Goal: Check status: Check status

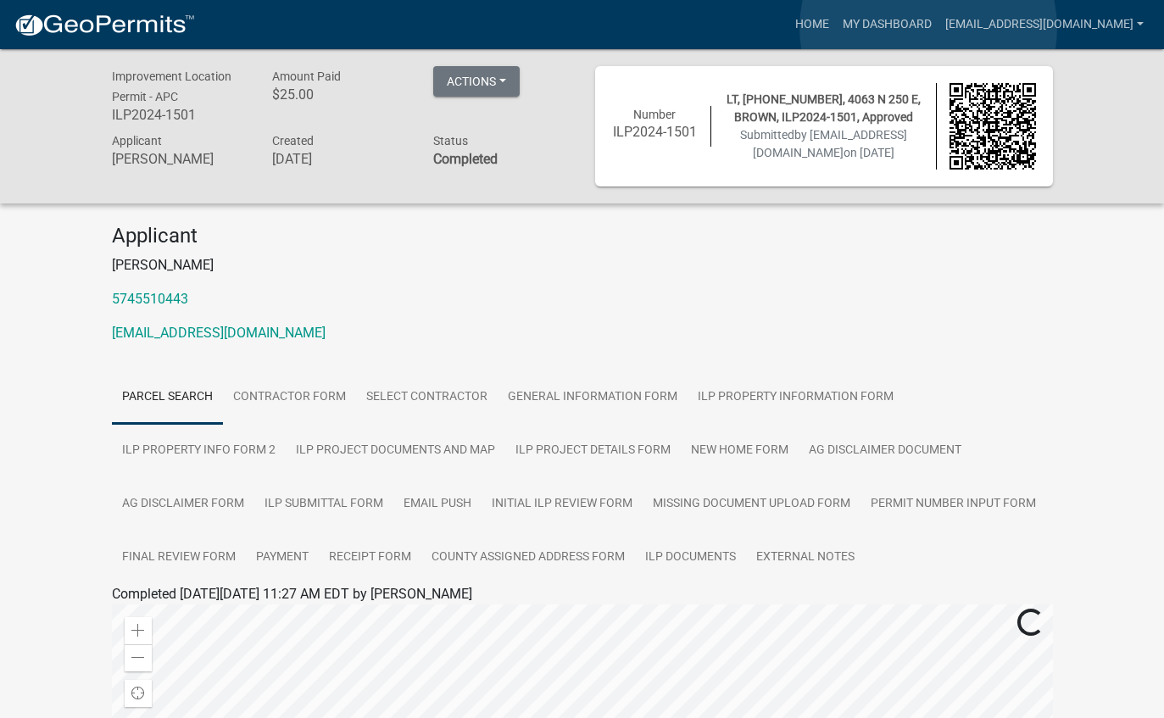
click at [929, 29] on link "My Dashboard" at bounding box center [887, 24] width 103 height 32
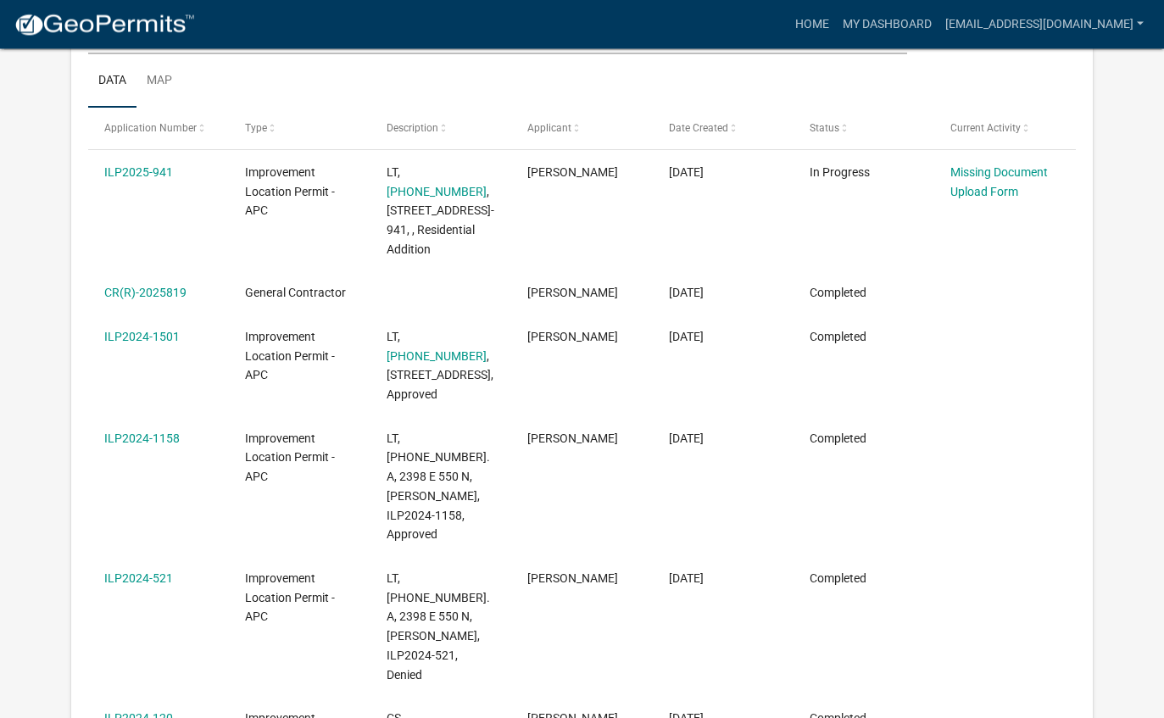
scroll to position [254, 0]
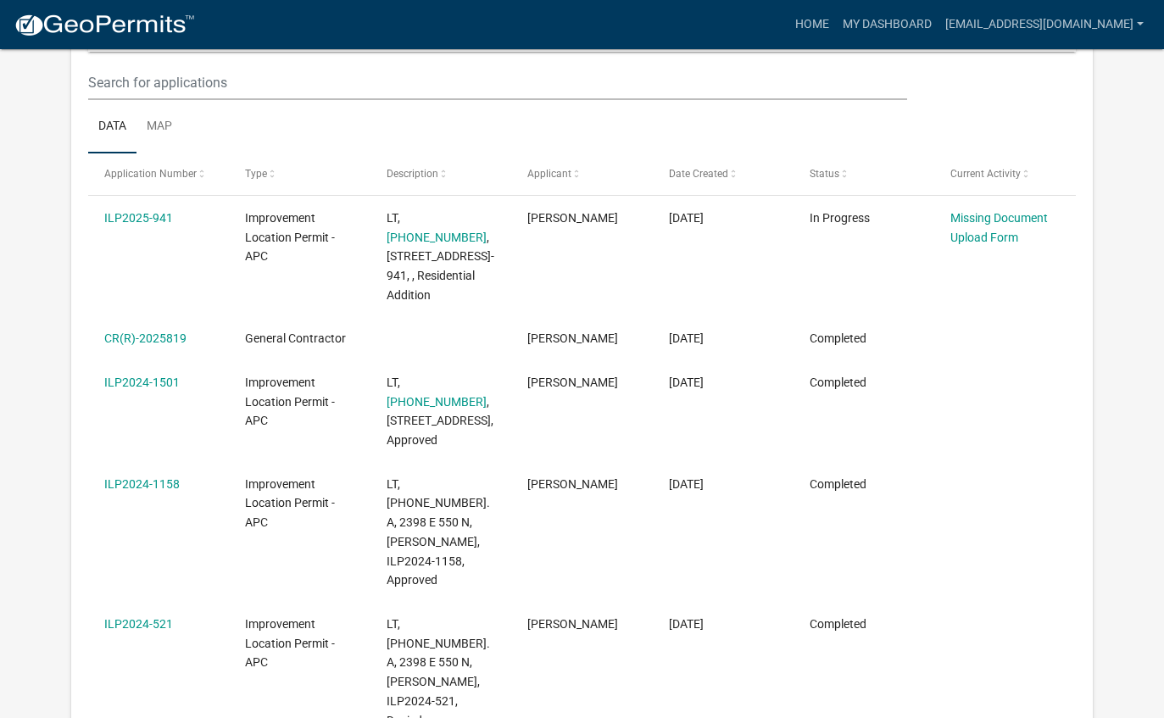
click at [442, 395] on link "[PHONE_NUMBER]" at bounding box center [437, 402] width 100 height 14
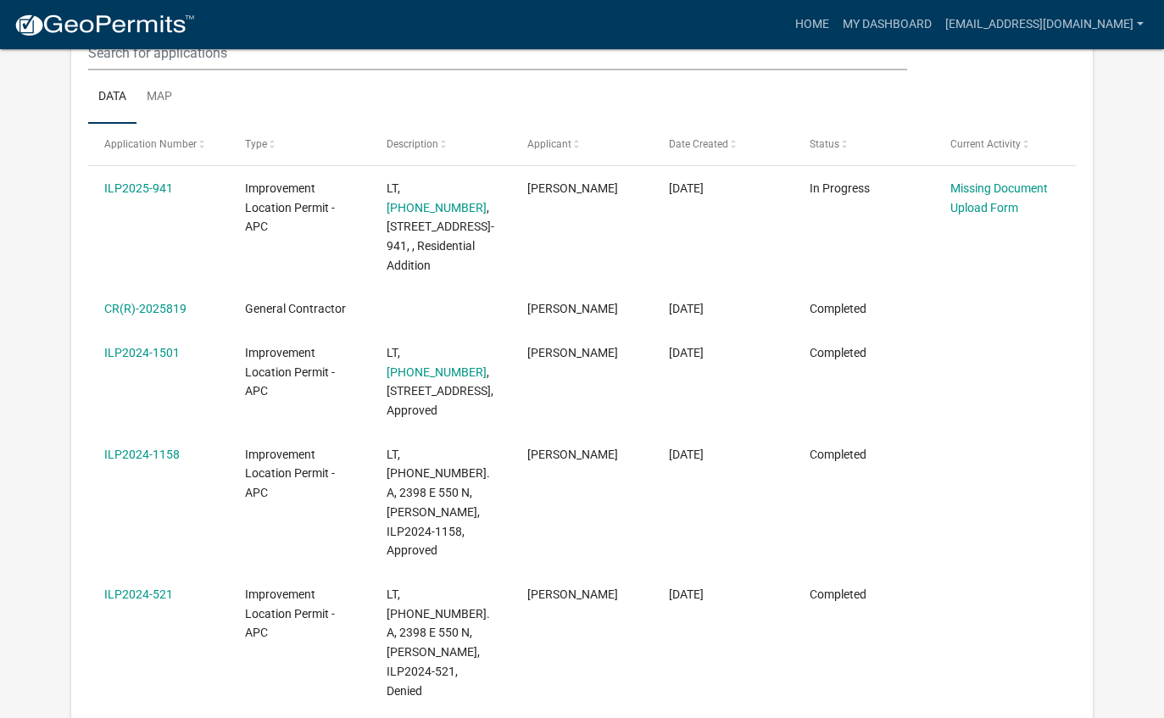
click at [162, 354] on link "ILP2024-1501" at bounding box center [141, 353] width 75 height 14
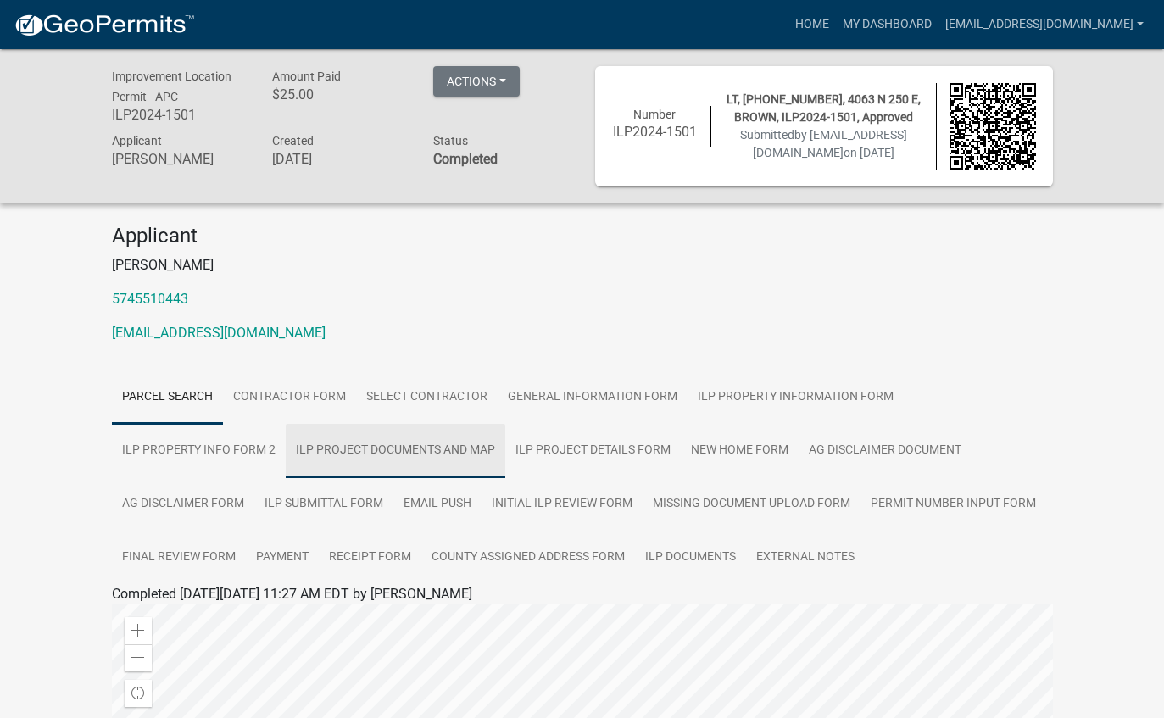
click at [407, 456] on link "ILP Project Documents and Map" at bounding box center [396, 451] width 220 height 54
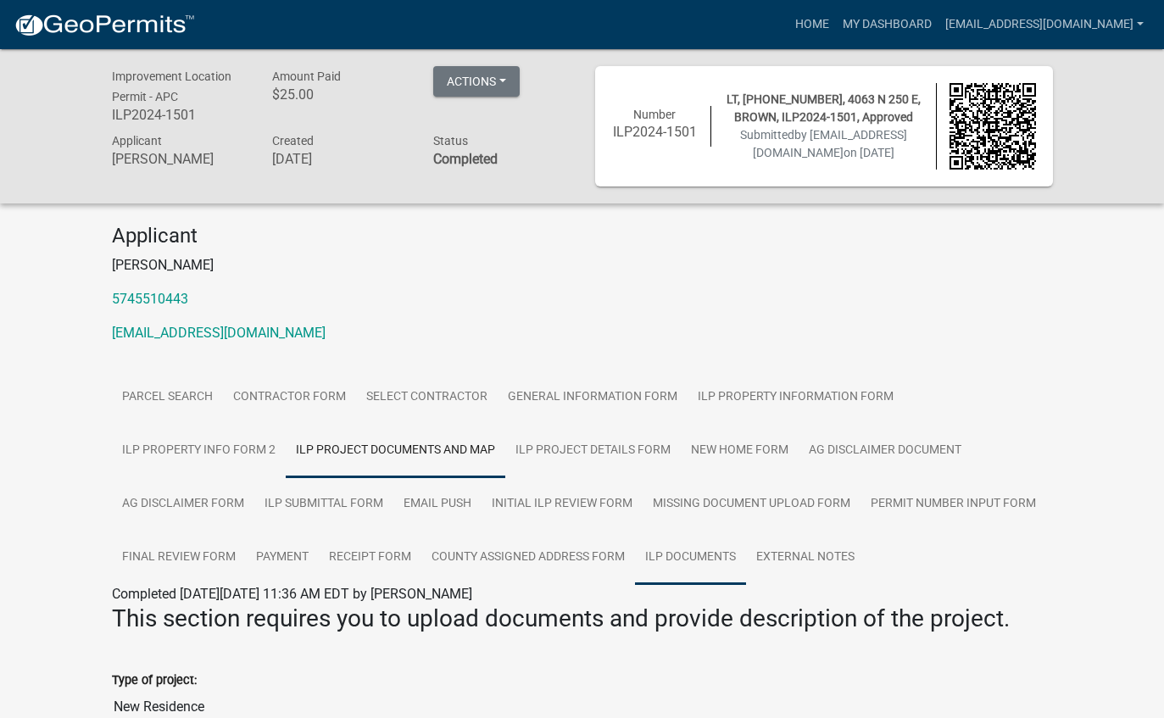
click at [686, 559] on link "ILP Documents" at bounding box center [690, 558] width 111 height 54
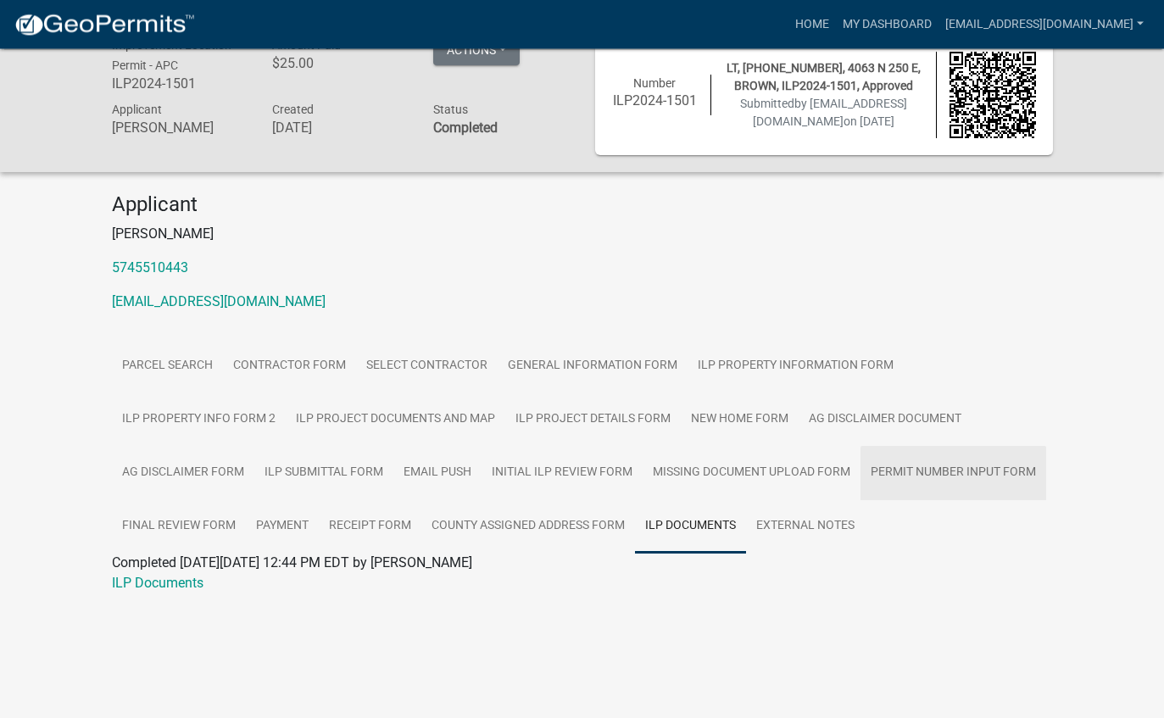
scroll to position [49, 0]
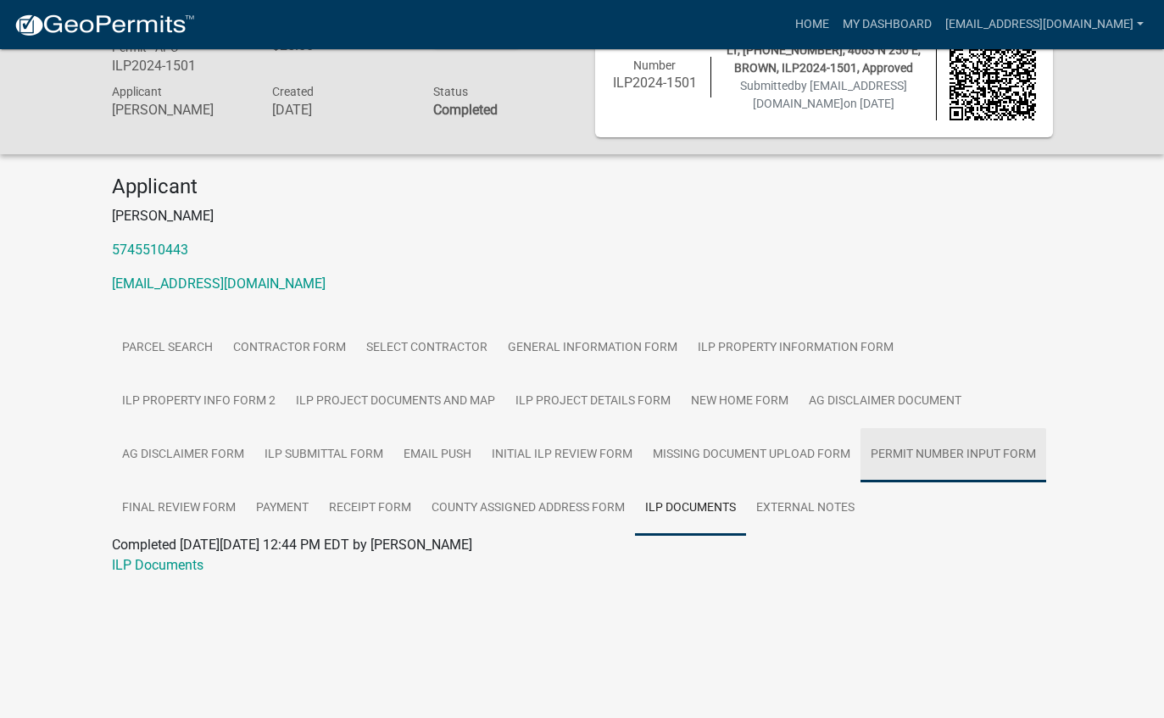
click at [986, 456] on link "Permit Number Input Form" at bounding box center [953, 455] width 186 height 54
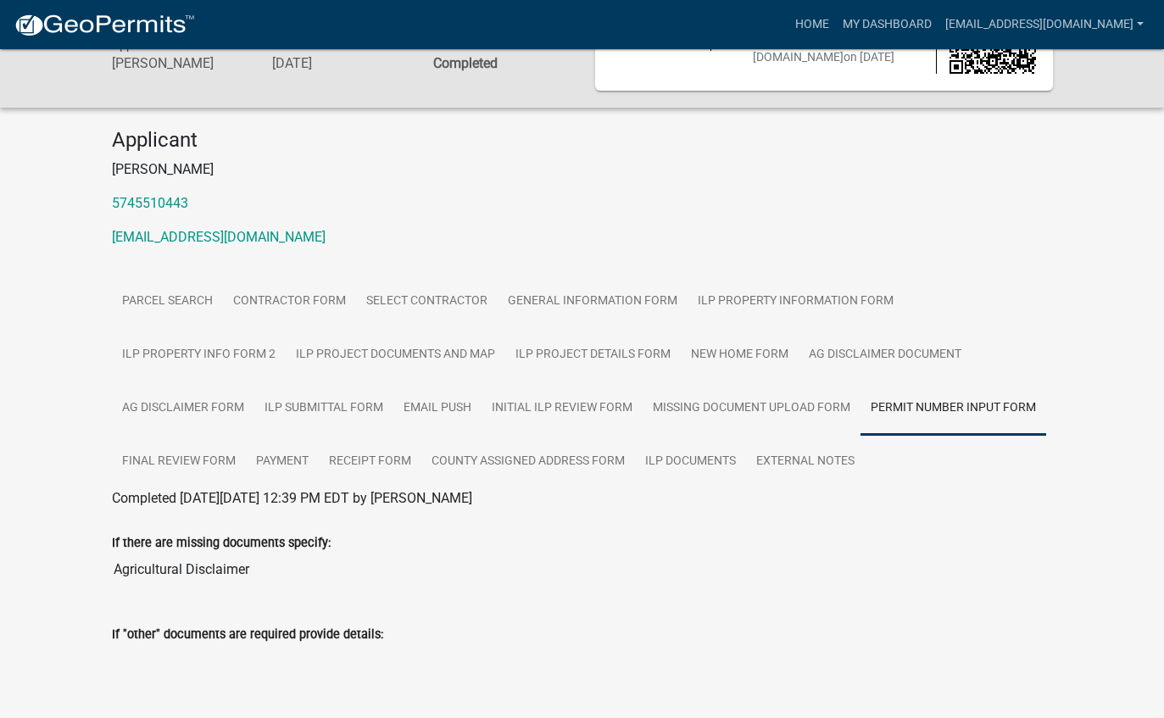
scroll to position [0, 0]
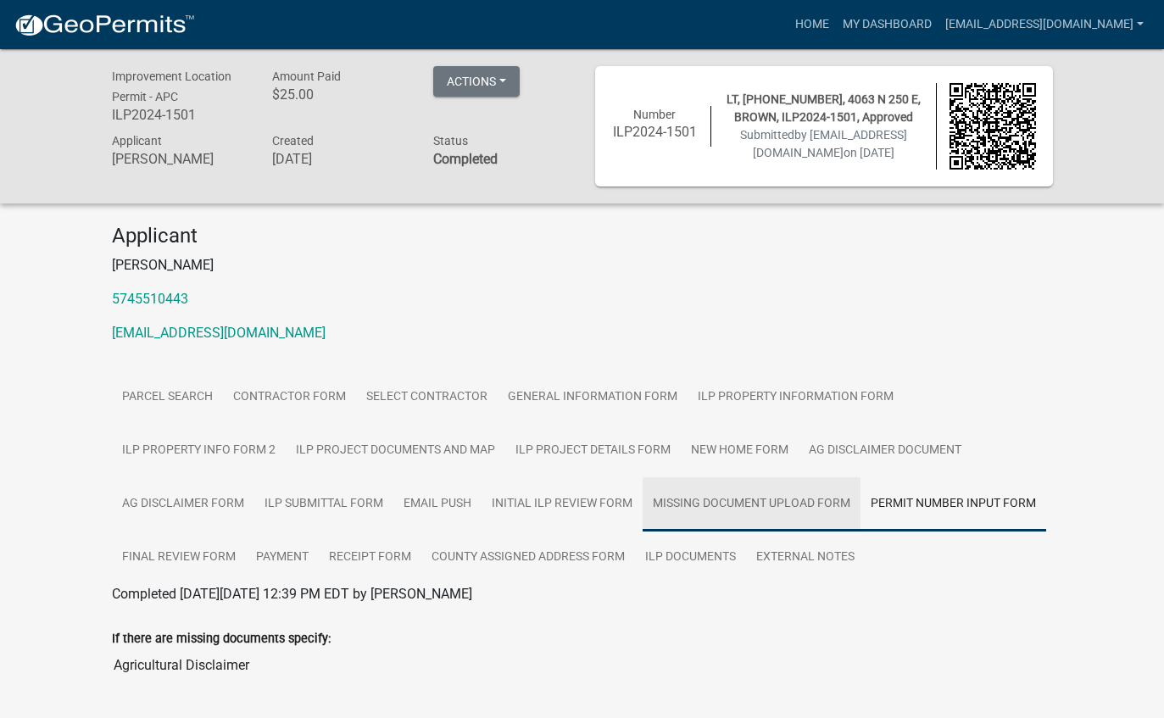
click at [766, 496] on link "Missing Document Upload Form" at bounding box center [752, 504] width 218 height 54
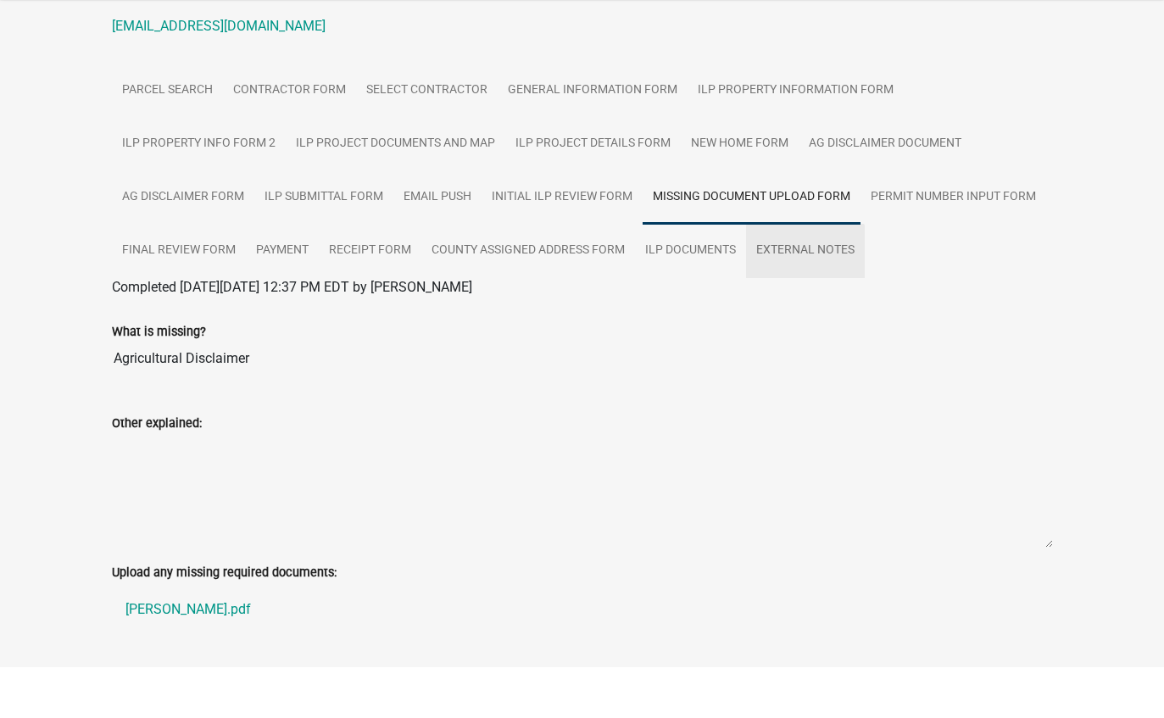
scroll to position [255, 0]
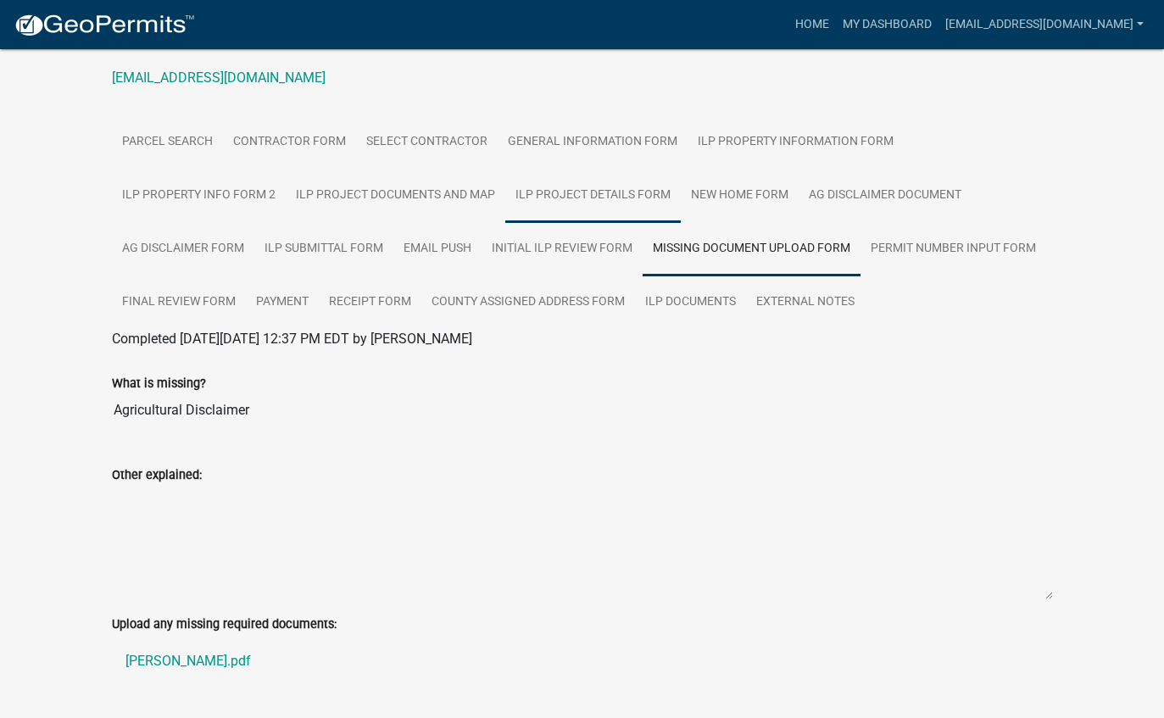
click at [607, 187] on link "ILP Project Details Form" at bounding box center [592, 196] width 175 height 54
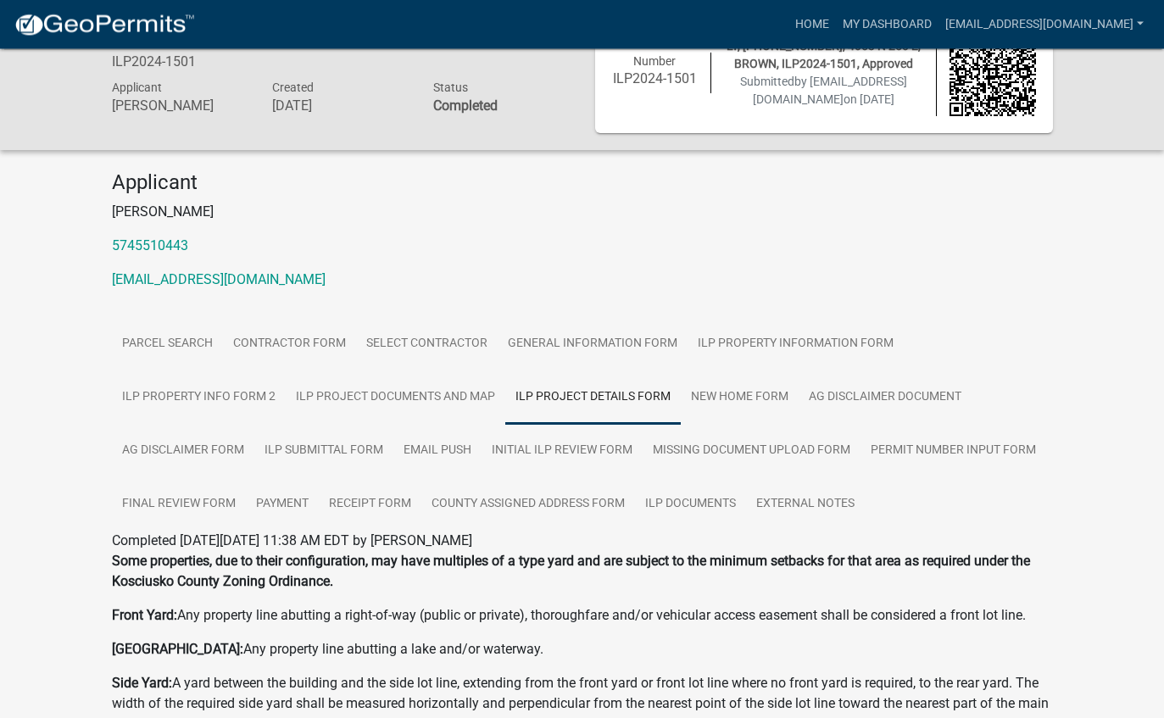
scroll to position [53, 0]
click at [437, 403] on link "ILP Project Documents and Map" at bounding box center [396, 397] width 220 height 54
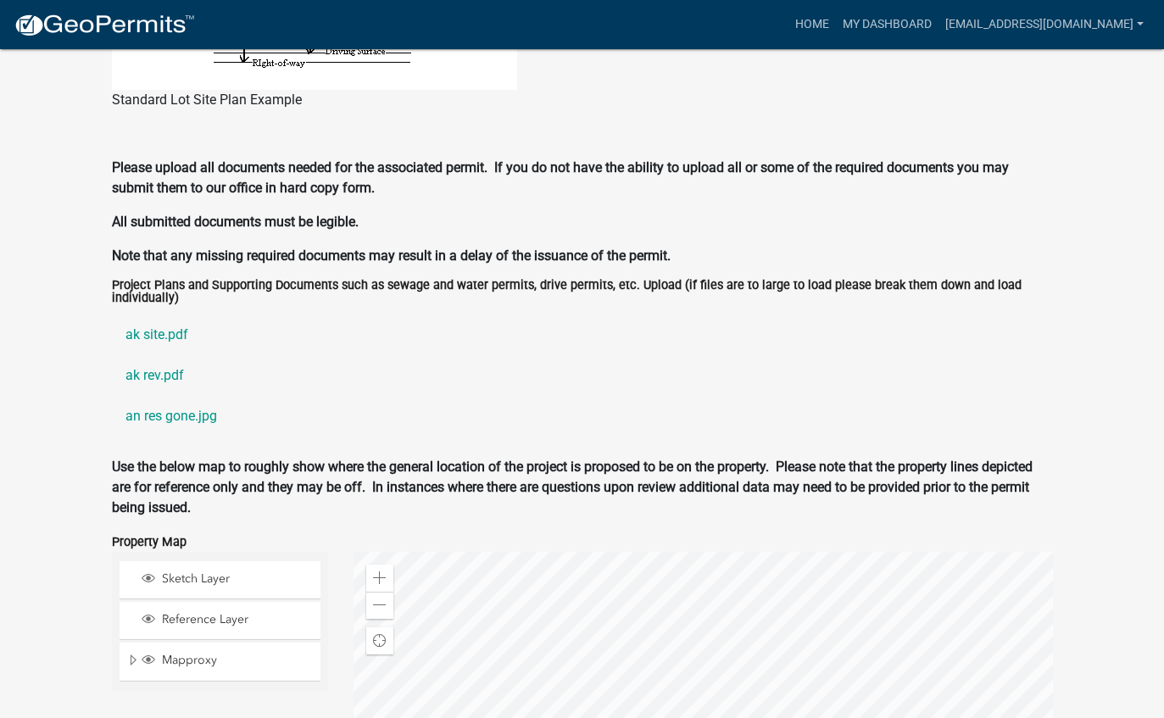
scroll to position [1465, 0]
click at [159, 356] on link "ak site.pdf" at bounding box center [582, 335] width 941 height 41
click at [159, 395] on link "ak rev.pdf" at bounding box center [582, 376] width 941 height 41
click at [195, 436] on link "an res gone.jpg" at bounding box center [582, 417] width 941 height 41
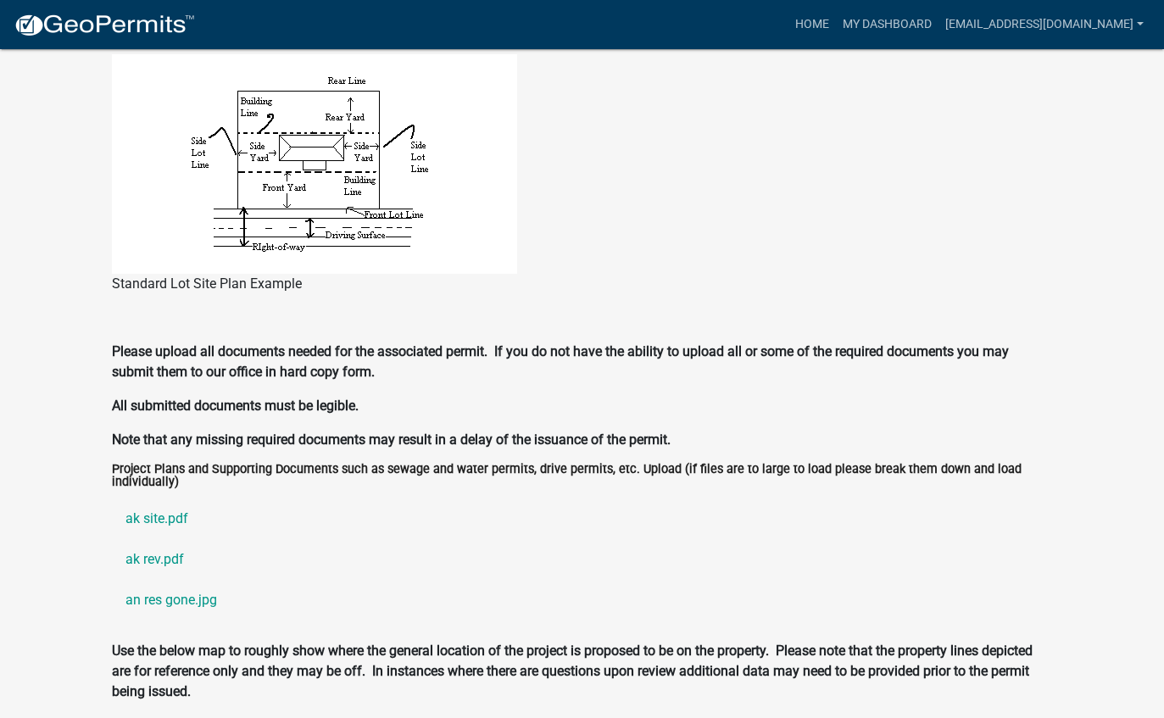
scroll to position [1282, 0]
click at [158, 536] on link "ak site.pdf" at bounding box center [582, 518] width 941 height 41
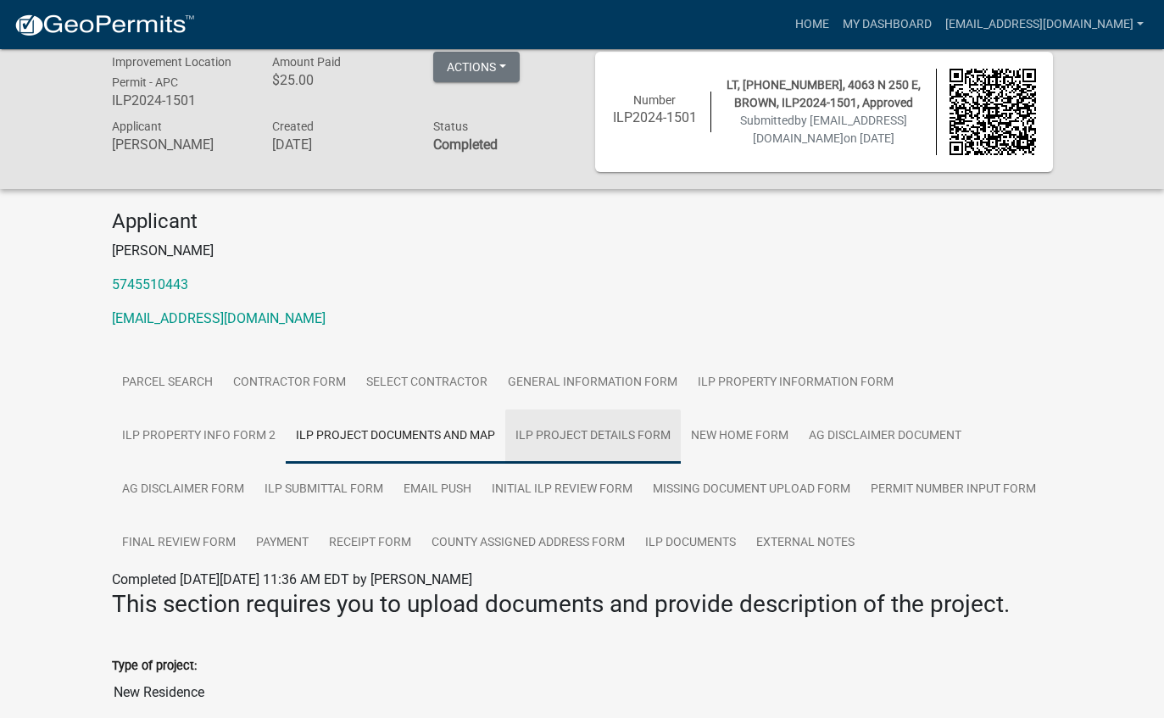
click at [598, 435] on link "ILP Project Details Form" at bounding box center [592, 436] width 175 height 54
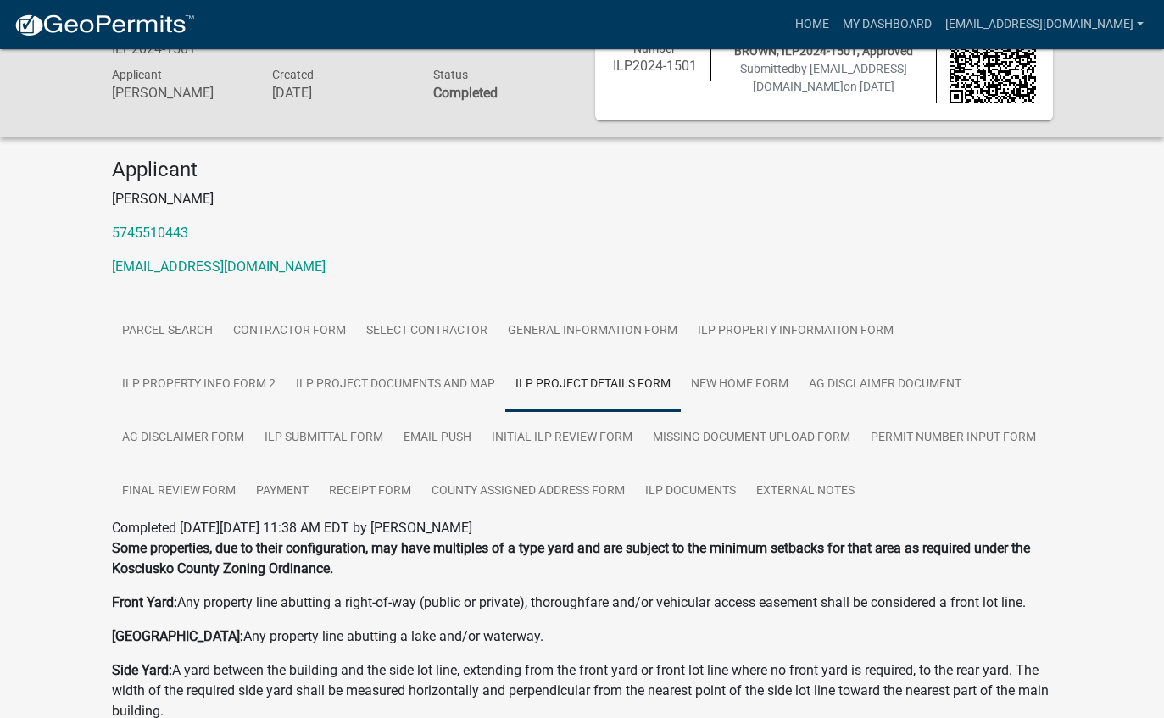
scroll to position [65, 0]
click at [305, 427] on link "ILP Submittal Form" at bounding box center [323, 438] width 139 height 54
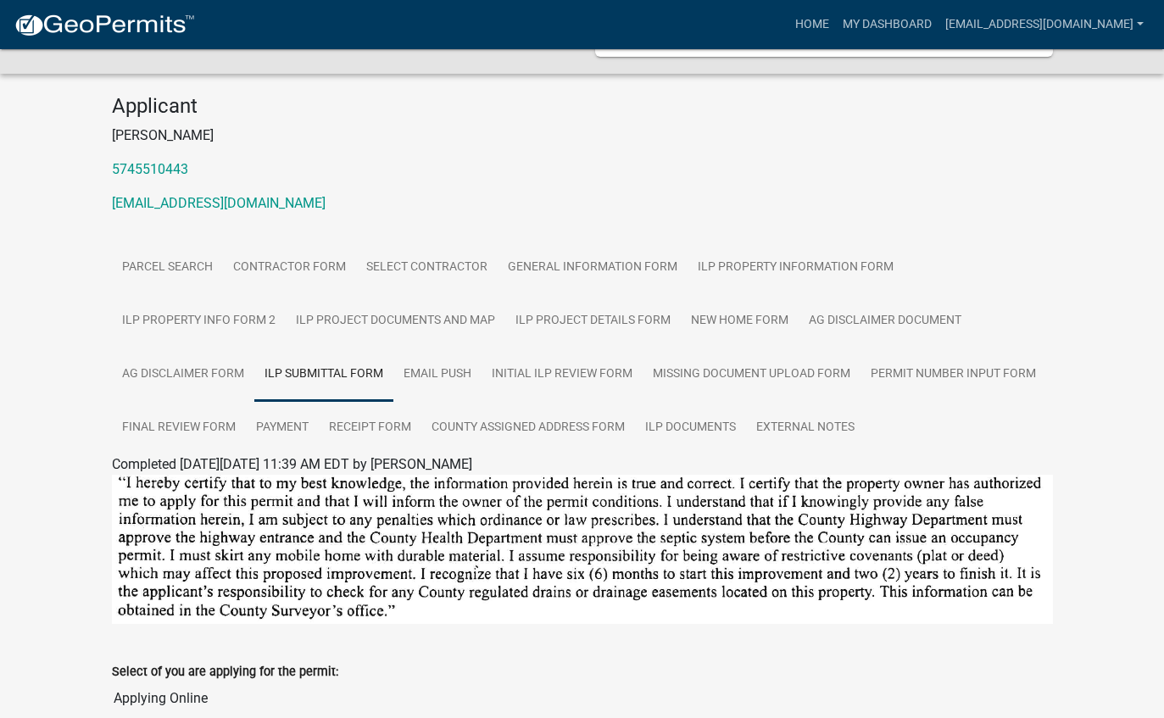
scroll to position [0, 0]
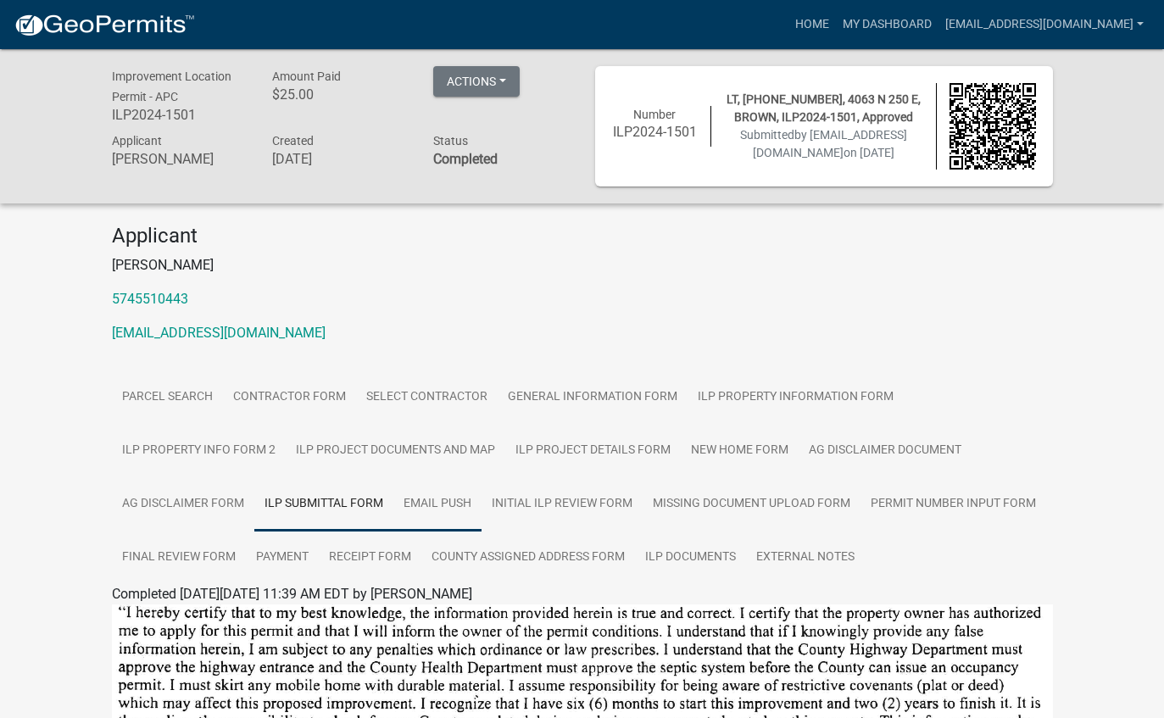
click at [428, 505] on link "Email Push" at bounding box center [437, 504] width 88 height 54
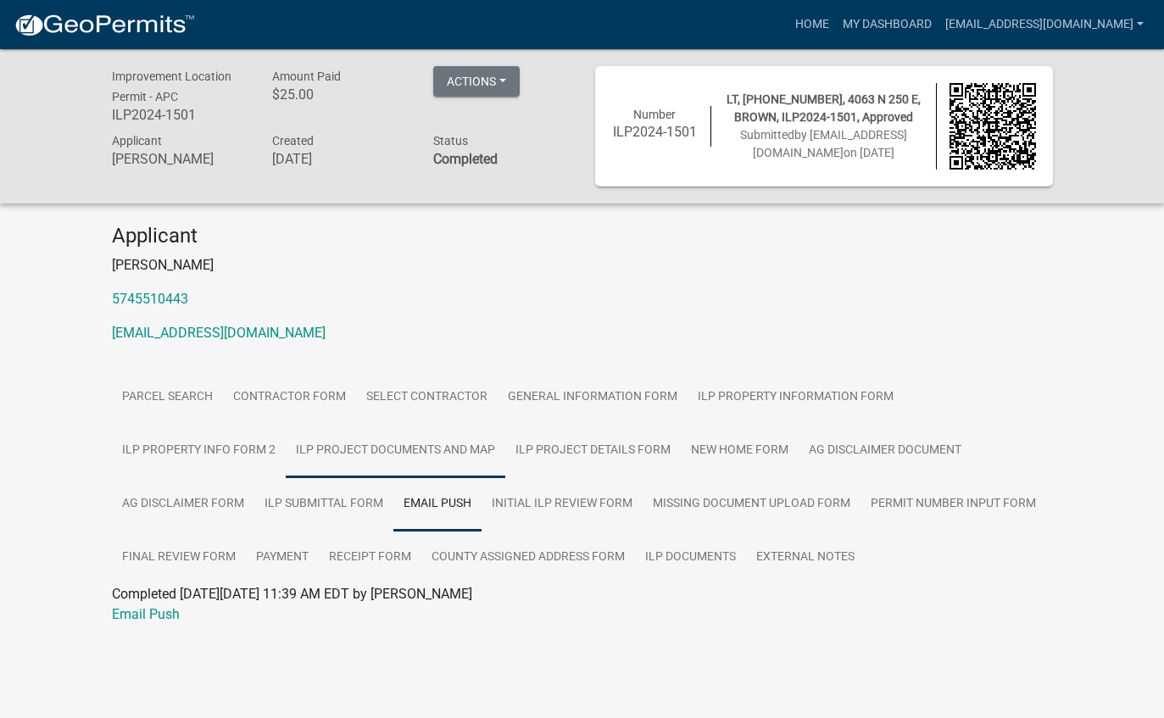
click at [380, 455] on link "ILP Project Documents and Map" at bounding box center [396, 451] width 220 height 54
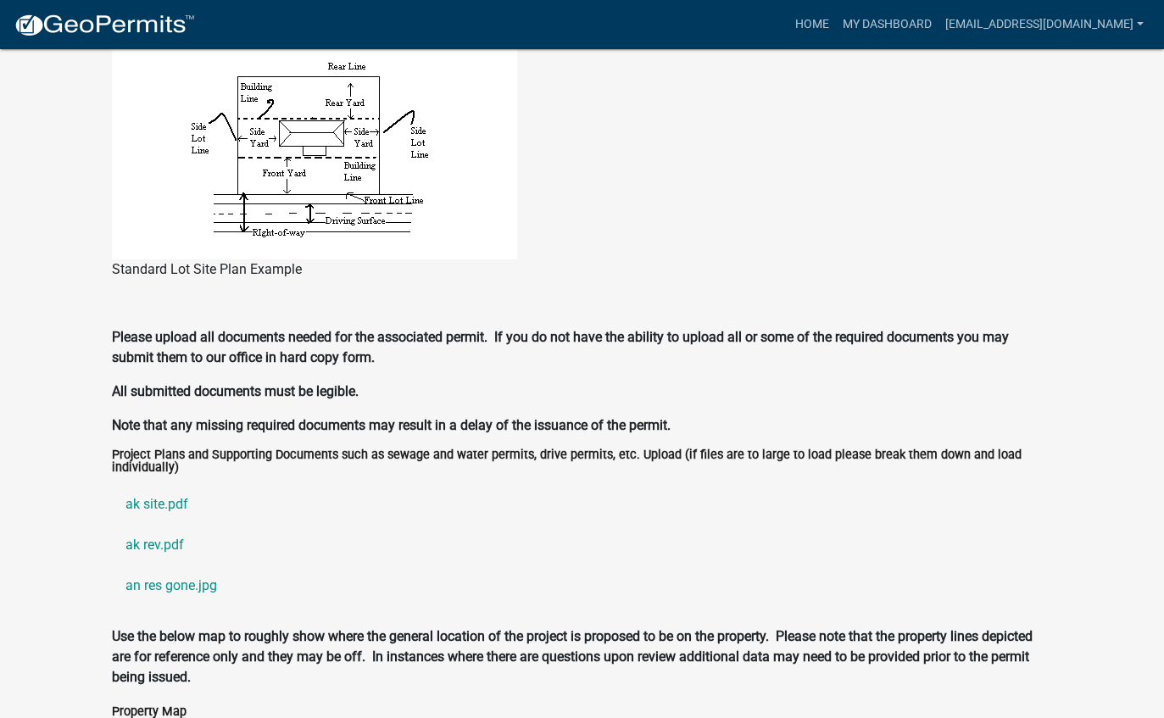
scroll to position [1300, 0]
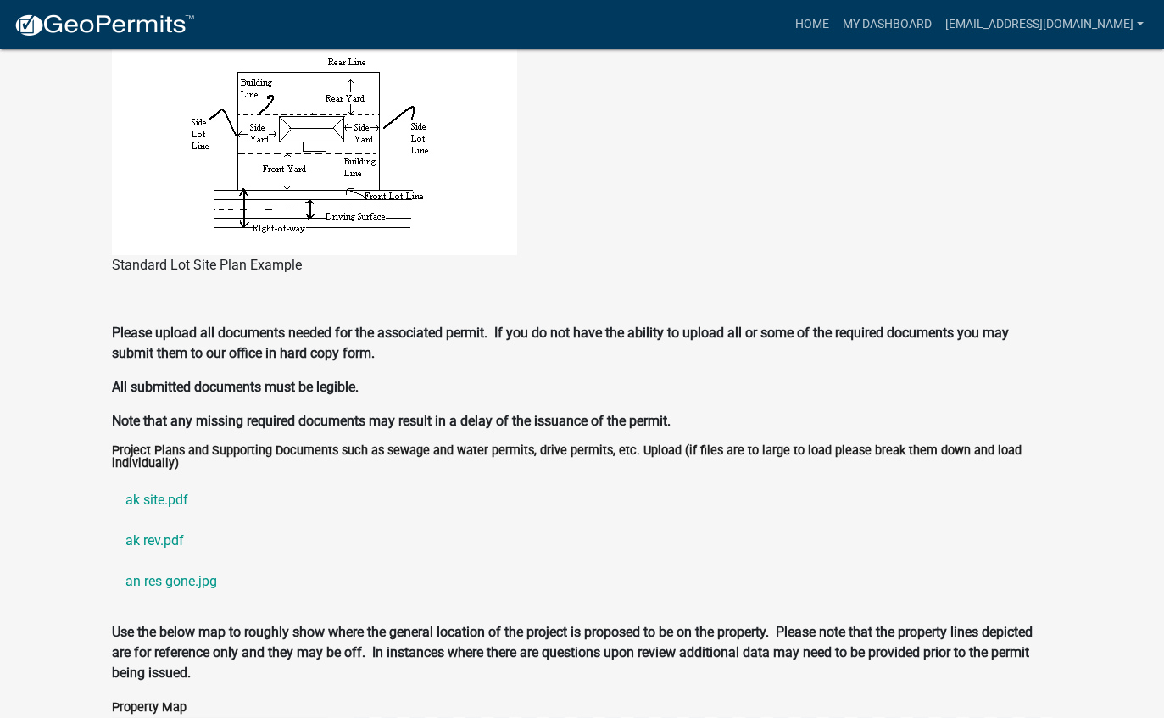
click at [142, 559] on link "ak rev.pdf" at bounding box center [582, 540] width 941 height 41
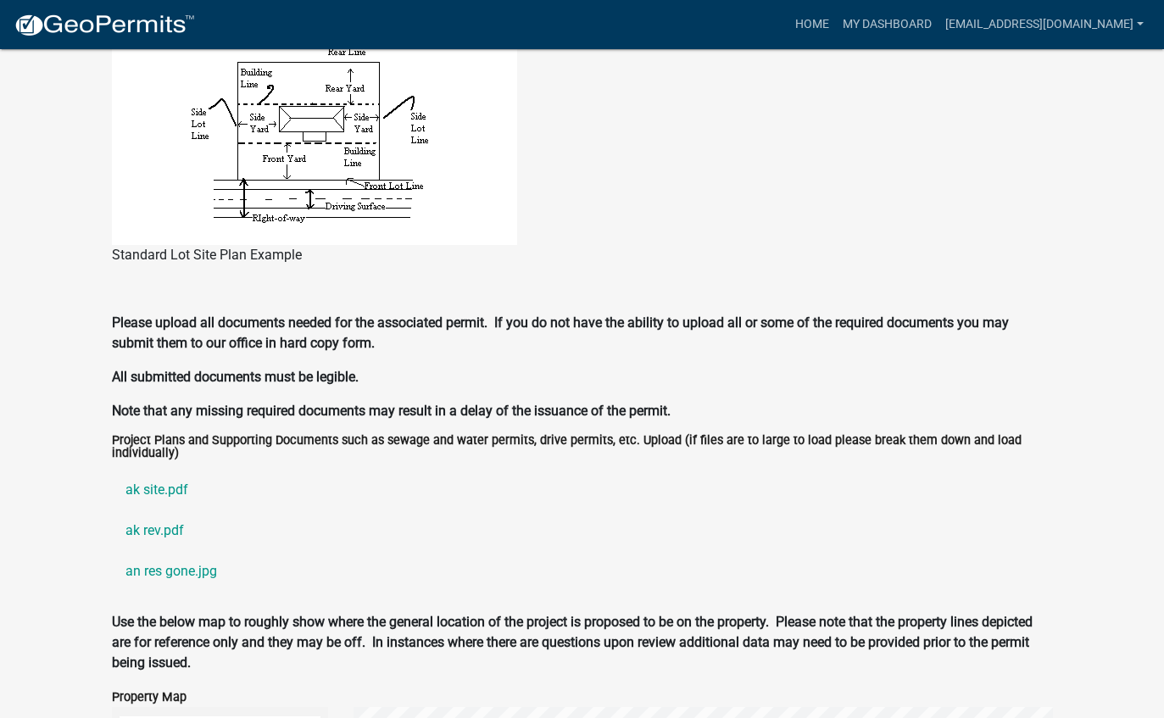
scroll to position [1301, 0]
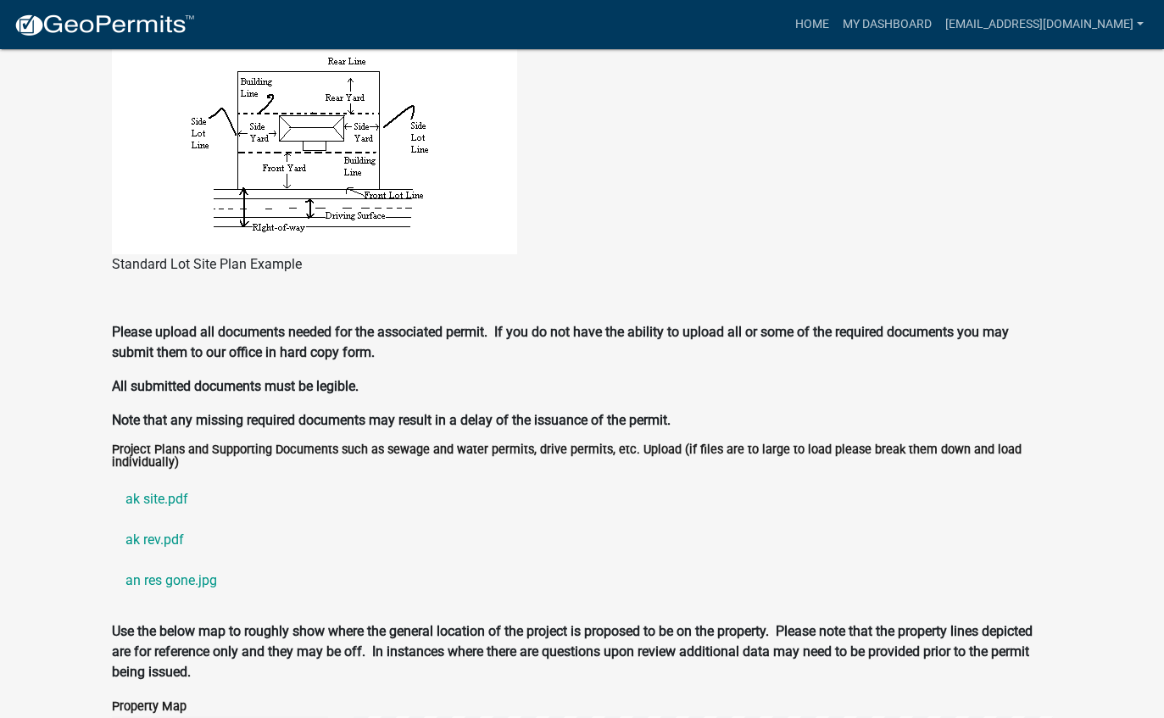
click at [164, 560] on link "ak rev.pdf" at bounding box center [582, 540] width 941 height 41
click at [154, 520] on link "ak site.pdf" at bounding box center [582, 499] width 941 height 41
